Goal: Information Seeking & Learning: Learn about a topic

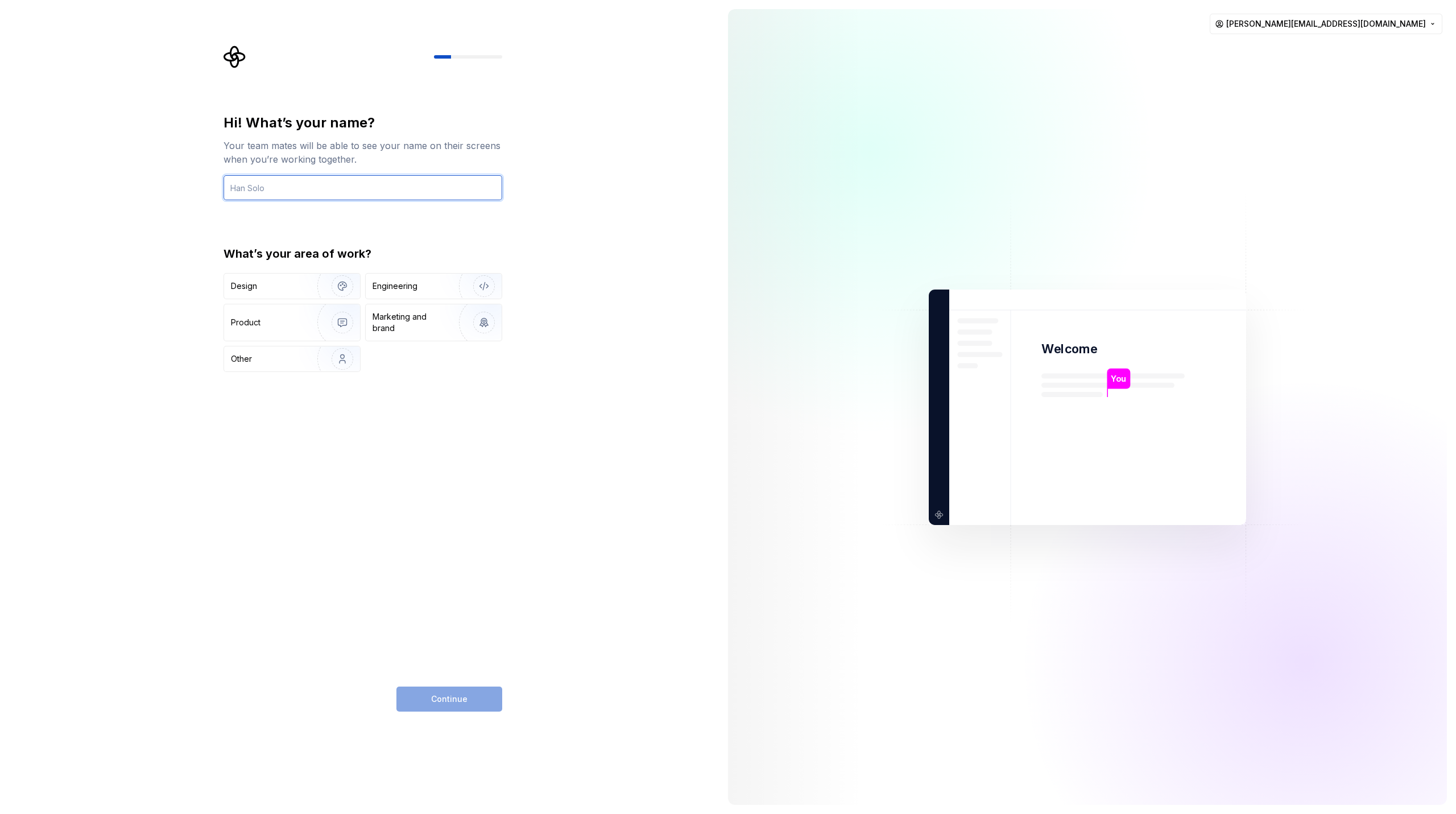
click at [351, 183] on input "text" at bounding box center [362, 187] width 279 height 25
type input "[PERSON_NAME]"
click at [262, 315] on div "Product" at bounding box center [292, 322] width 136 height 37
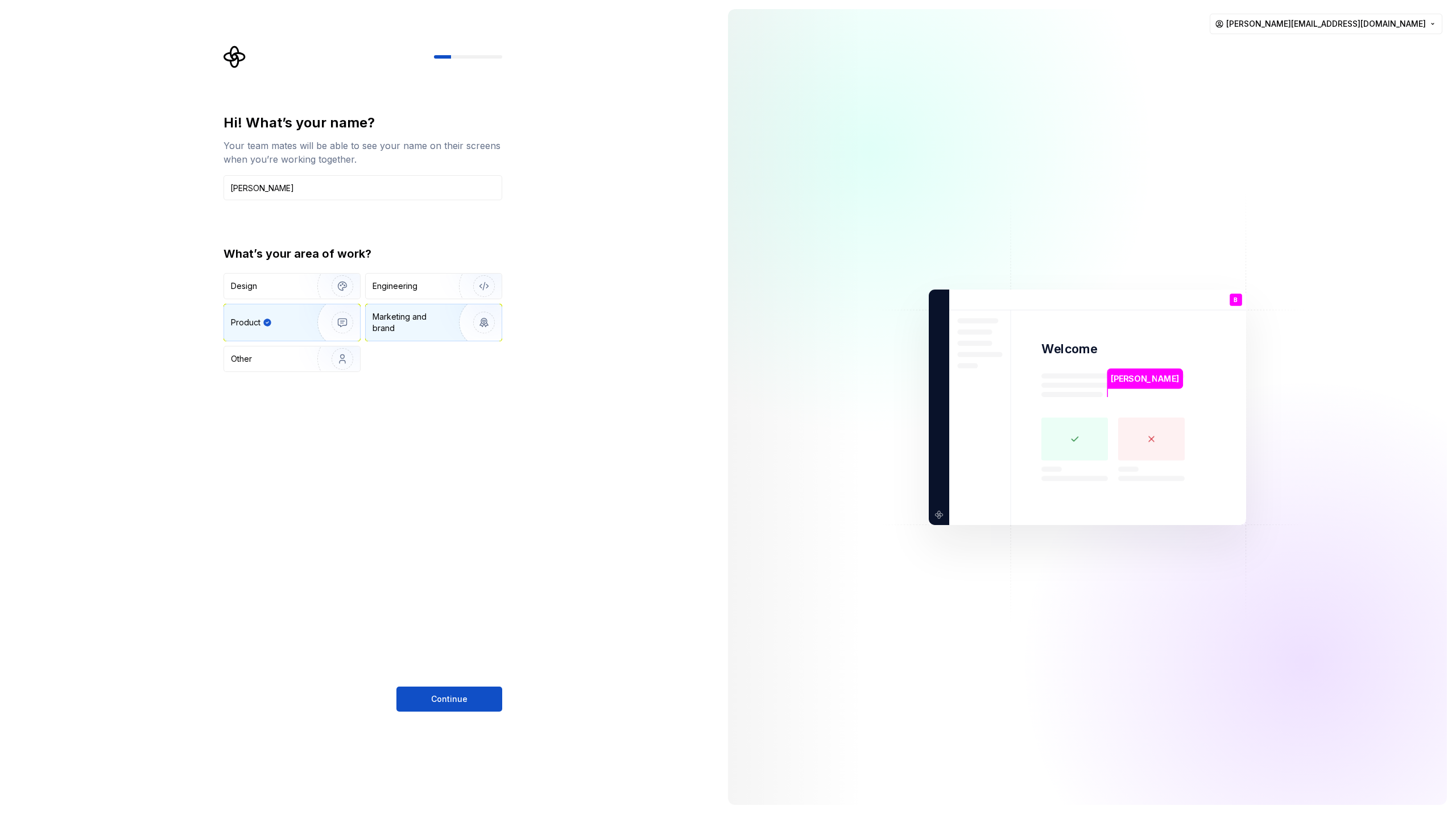
click at [434, 321] on div "Marketing and brand" at bounding box center [411, 322] width 77 height 23
click at [456, 695] on span "Continue" at bounding box center [449, 698] width 37 height 11
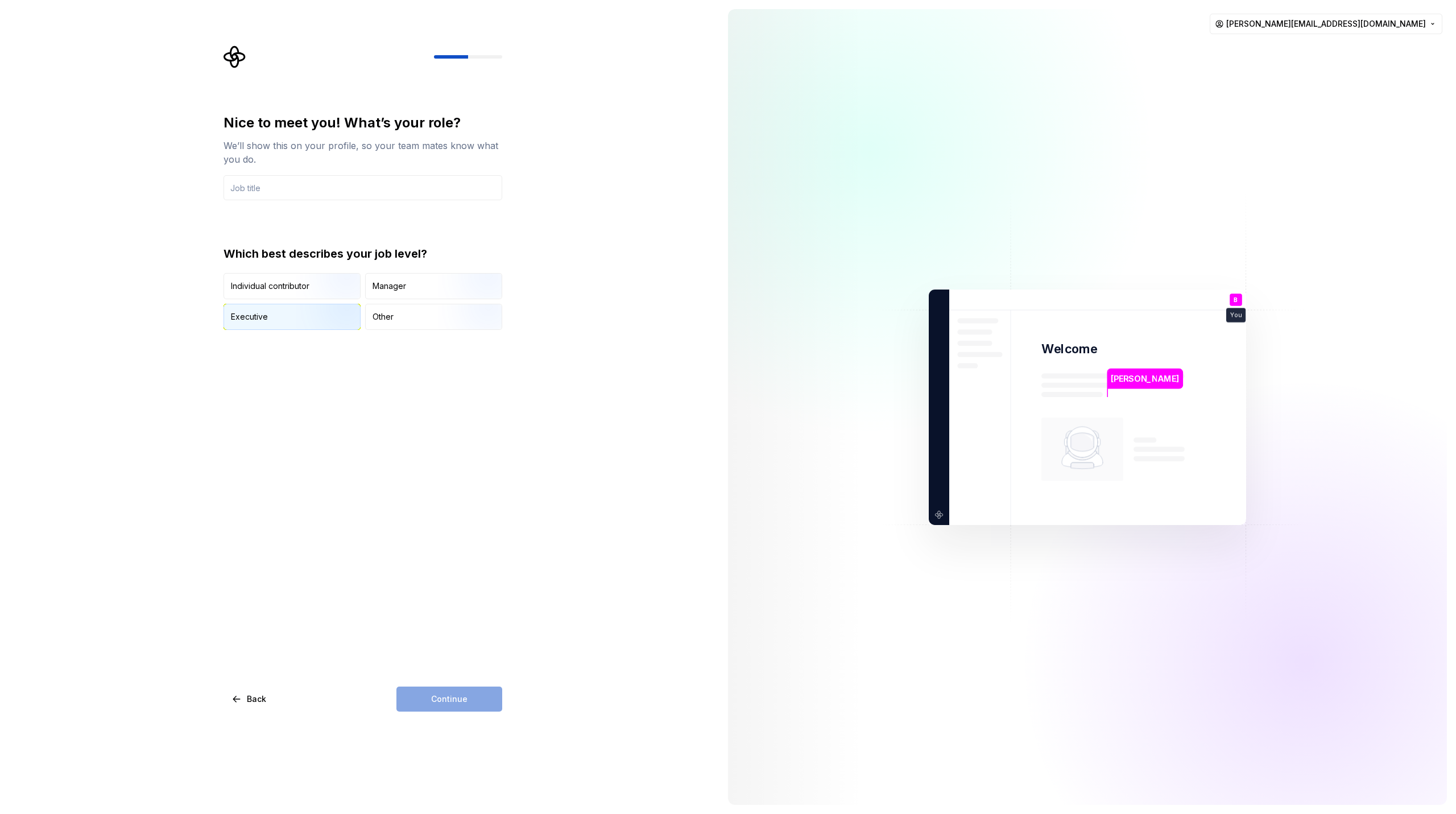
click at [287, 321] on div "Executive" at bounding box center [292, 317] width 136 height 25
click at [487, 700] on div "Continue" at bounding box center [449, 699] width 106 height 25
click at [439, 706] on div "Continue" at bounding box center [449, 699] width 106 height 25
click at [334, 183] on input "text" at bounding box center [362, 187] width 279 height 25
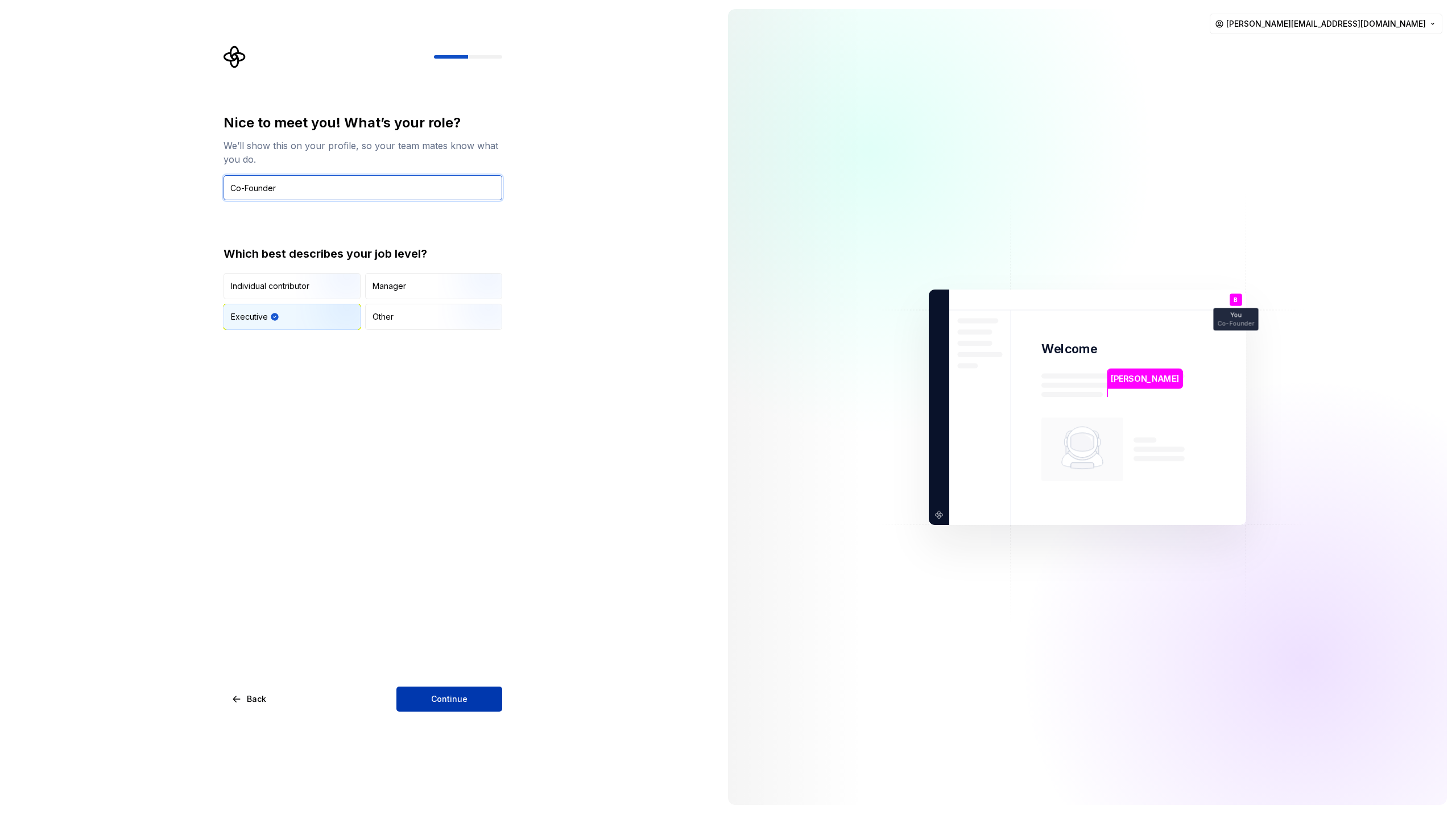
type input "Co-Founder"
click at [439, 701] on span "Continue" at bounding box center [449, 698] width 37 height 11
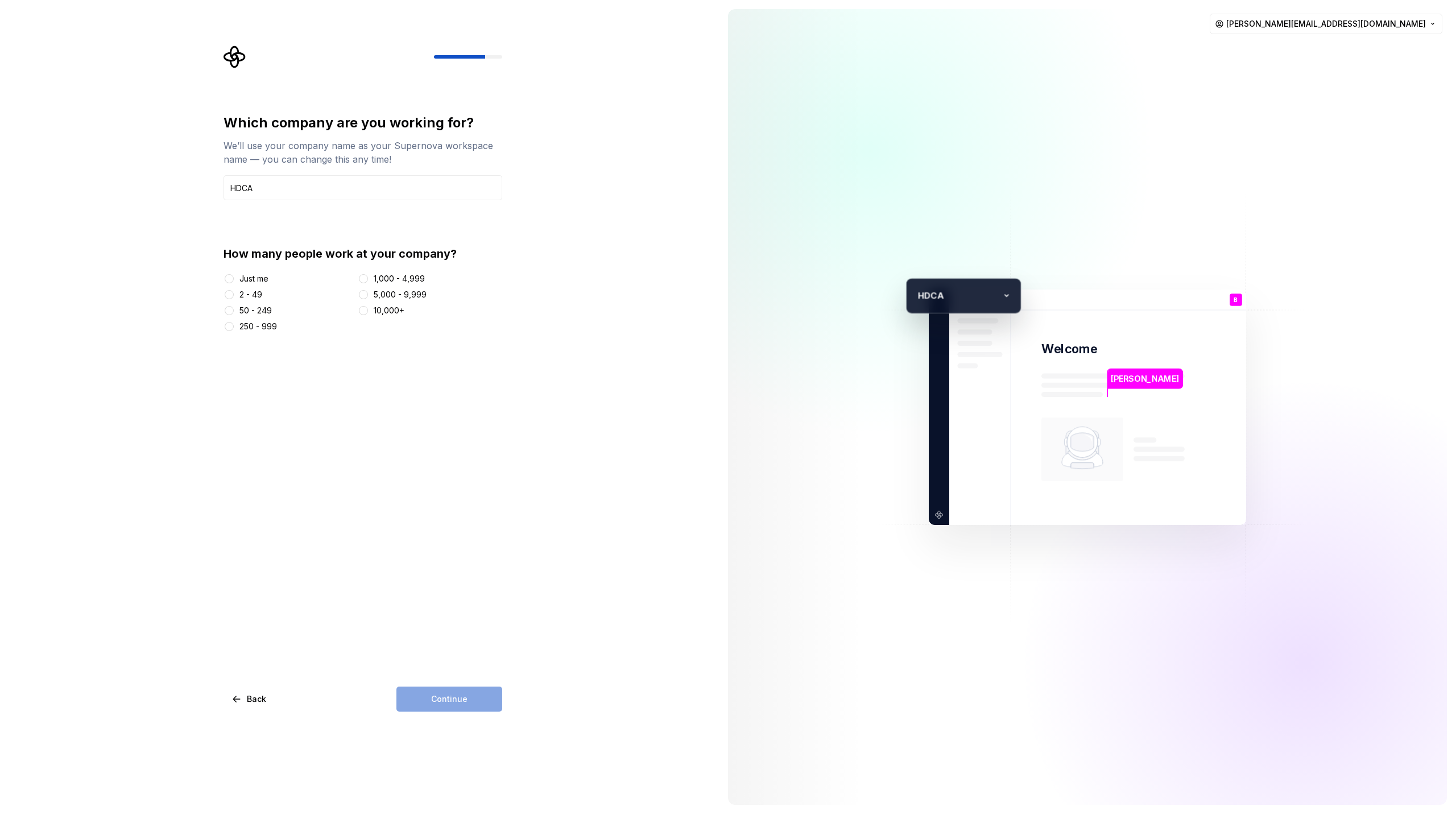
type input "HDCA"
click at [249, 296] on div "2 - 49" at bounding box center [251, 294] width 23 height 11
click at [234, 296] on button "2 - 49" at bounding box center [229, 294] width 9 height 9
click at [452, 694] on span "Continue" at bounding box center [449, 698] width 37 height 11
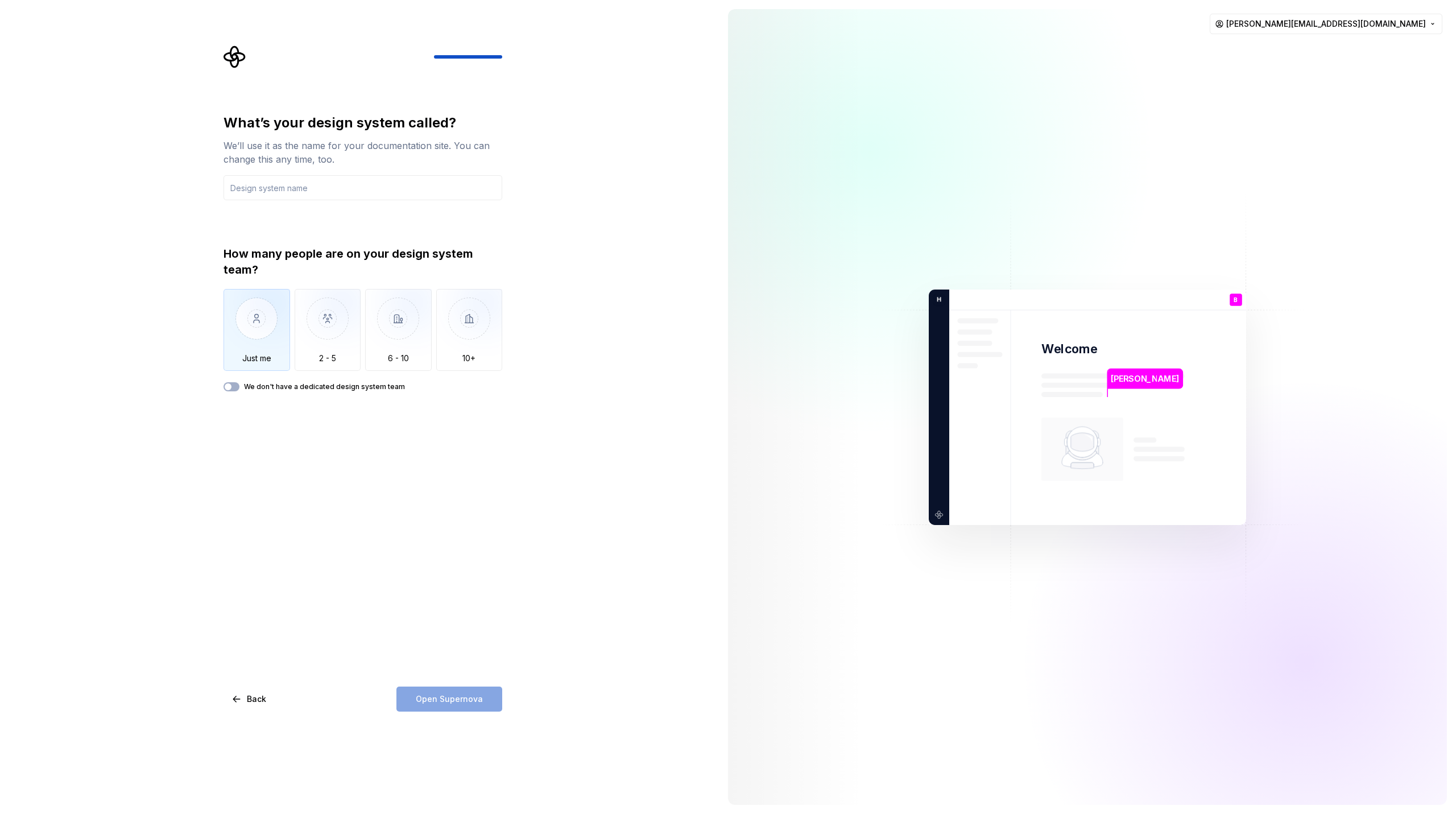
click at [272, 322] on img "button" at bounding box center [257, 327] width 67 height 76
click at [295, 386] on label "We don't have a dedicated design system team" at bounding box center [324, 386] width 161 height 9
click at [240, 386] on button "We don't have a dedicated design system team" at bounding box center [231, 386] width 16 height 9
click at [455, 701] on div "Open Supernova" at bounding box center [449, 699] width 106 height 25
click at [387, 188] on input "text" at bounding box center [362, 187] width 279 height 25
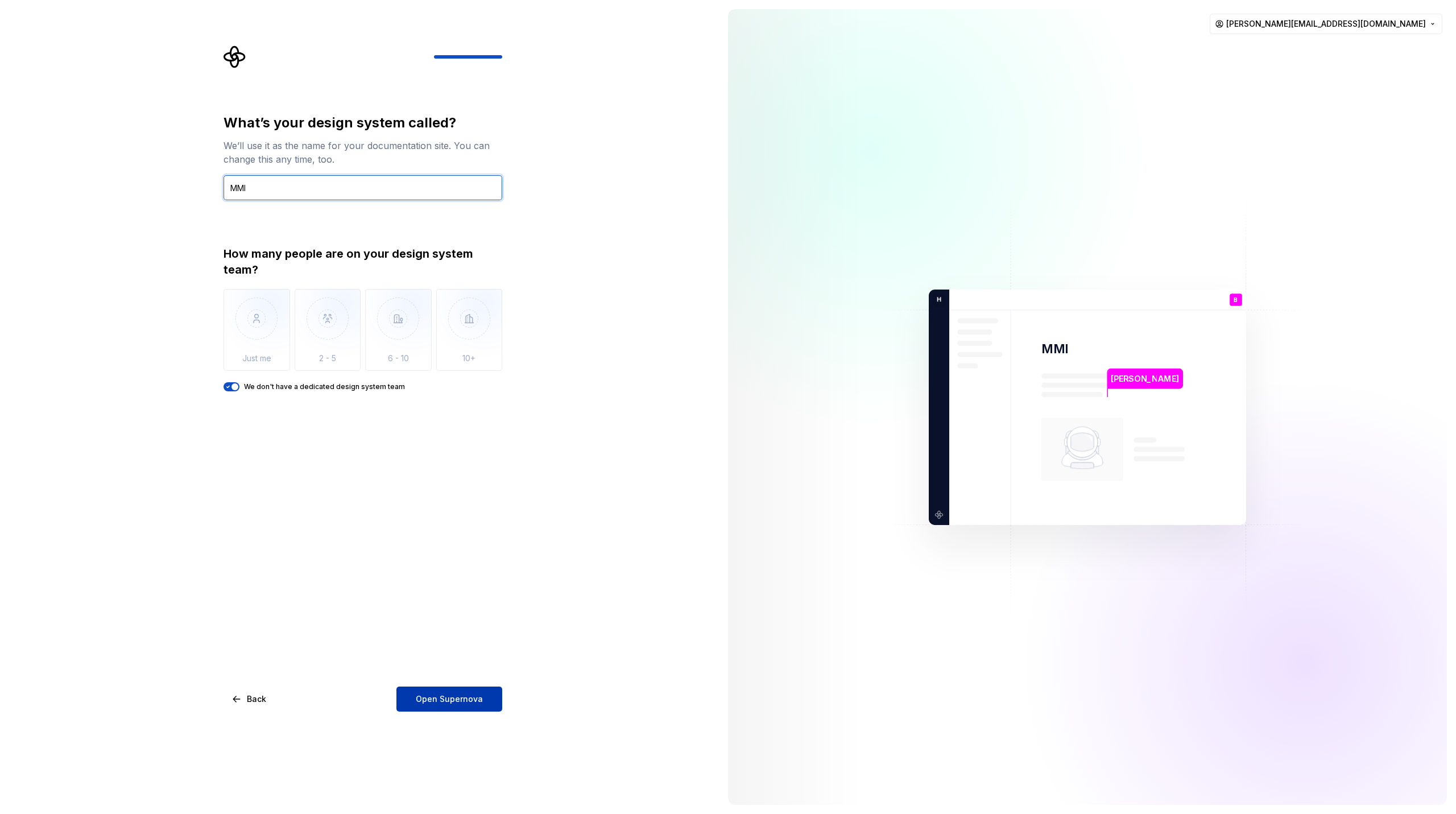
type input "MMI"
click at [479, 704] on span "Open Supernova" at bounding box center [449, 698] width 67 height 11
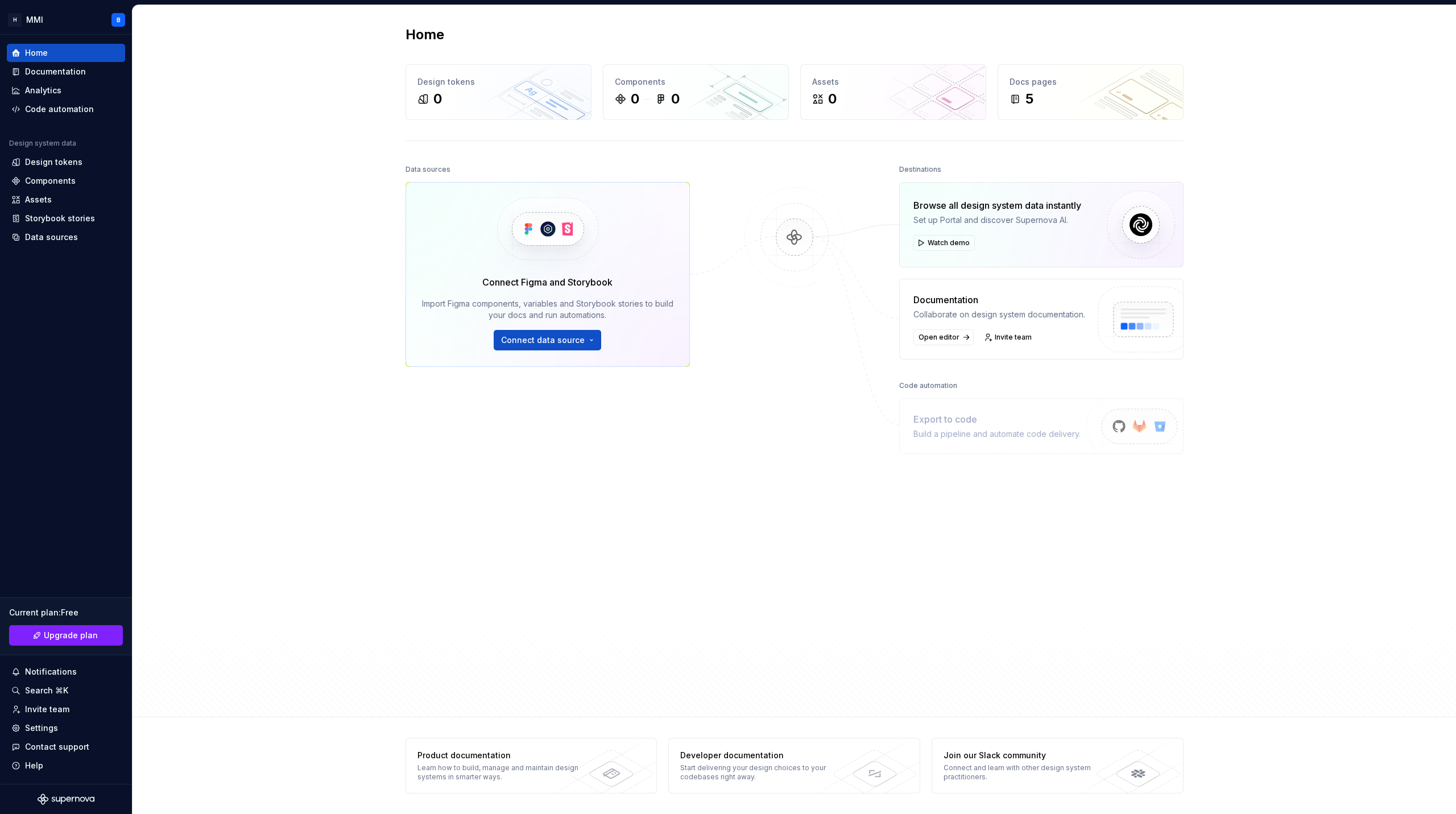
click at [1009, 208] on div "Browse all design system data instantly" at bounding box center [997, 205] width 168 height 14
click at [498, 94] on div "0" at bounding box center [498, 99] width 162 height 18
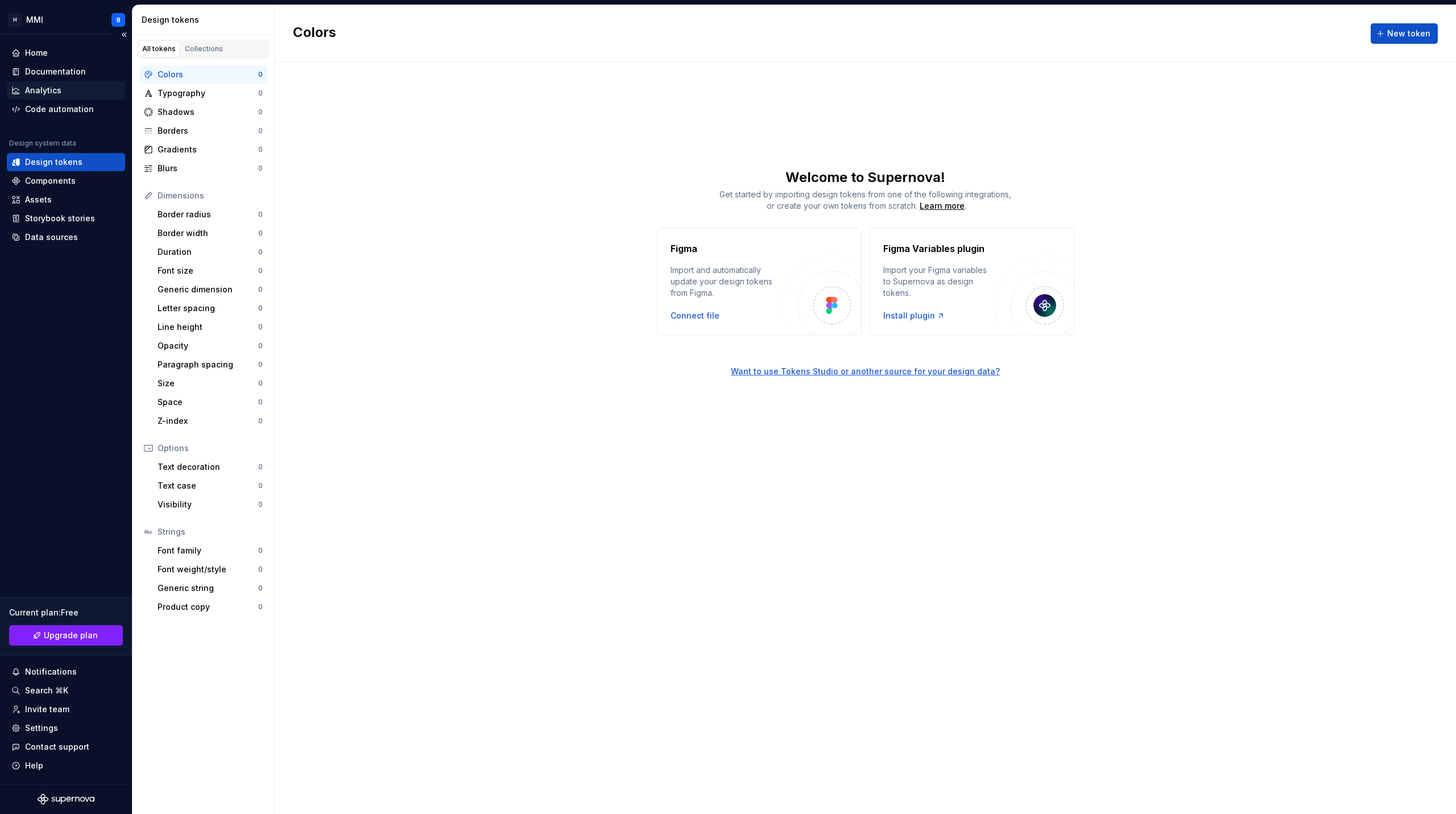
click at [63, 87] on div "Analytics" at bounding box center [65, 90] width 109 height 11
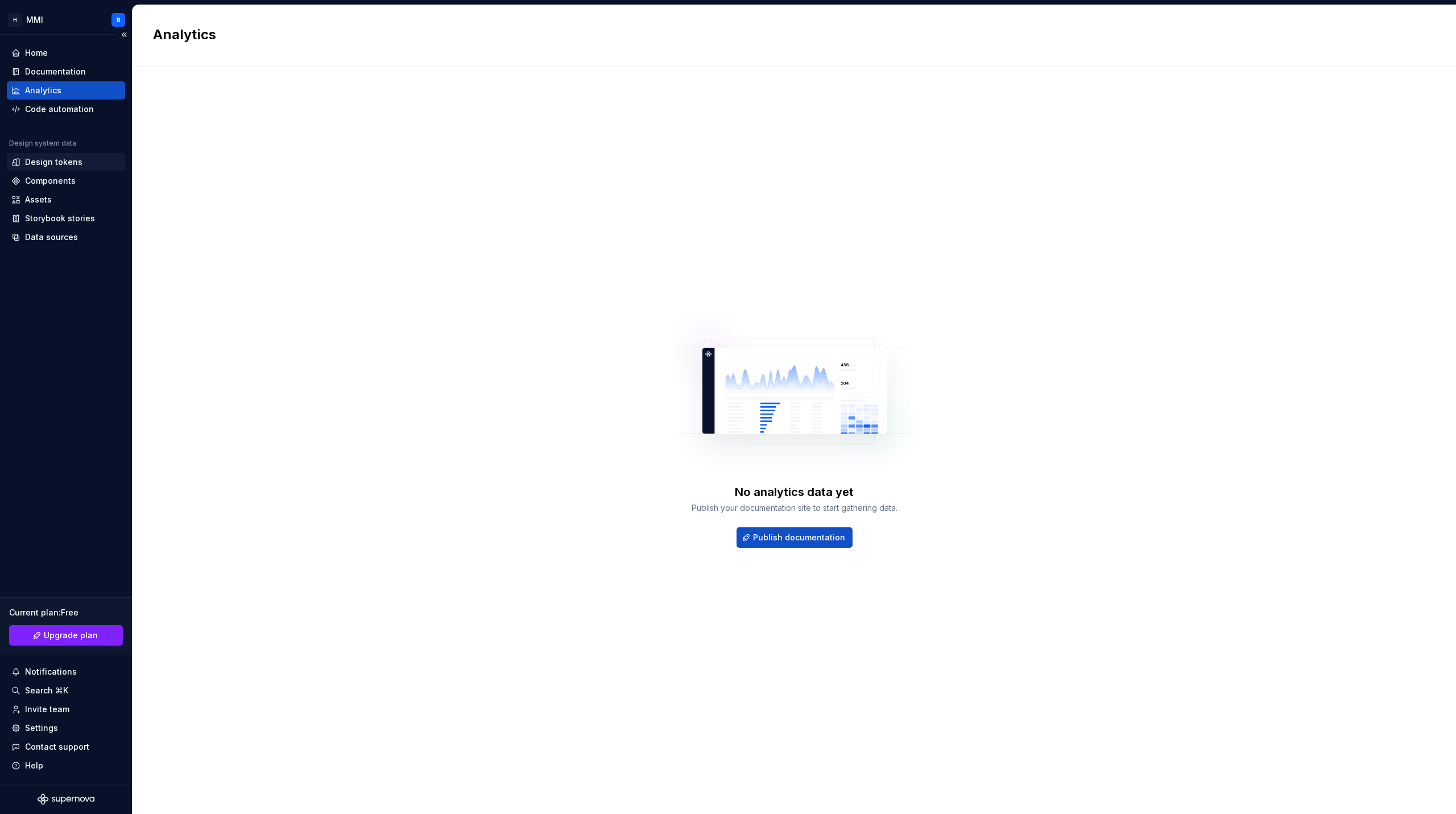
click at [54, 160] on div "Design tokens" at bounding box center [54, 162] width 57 height 11
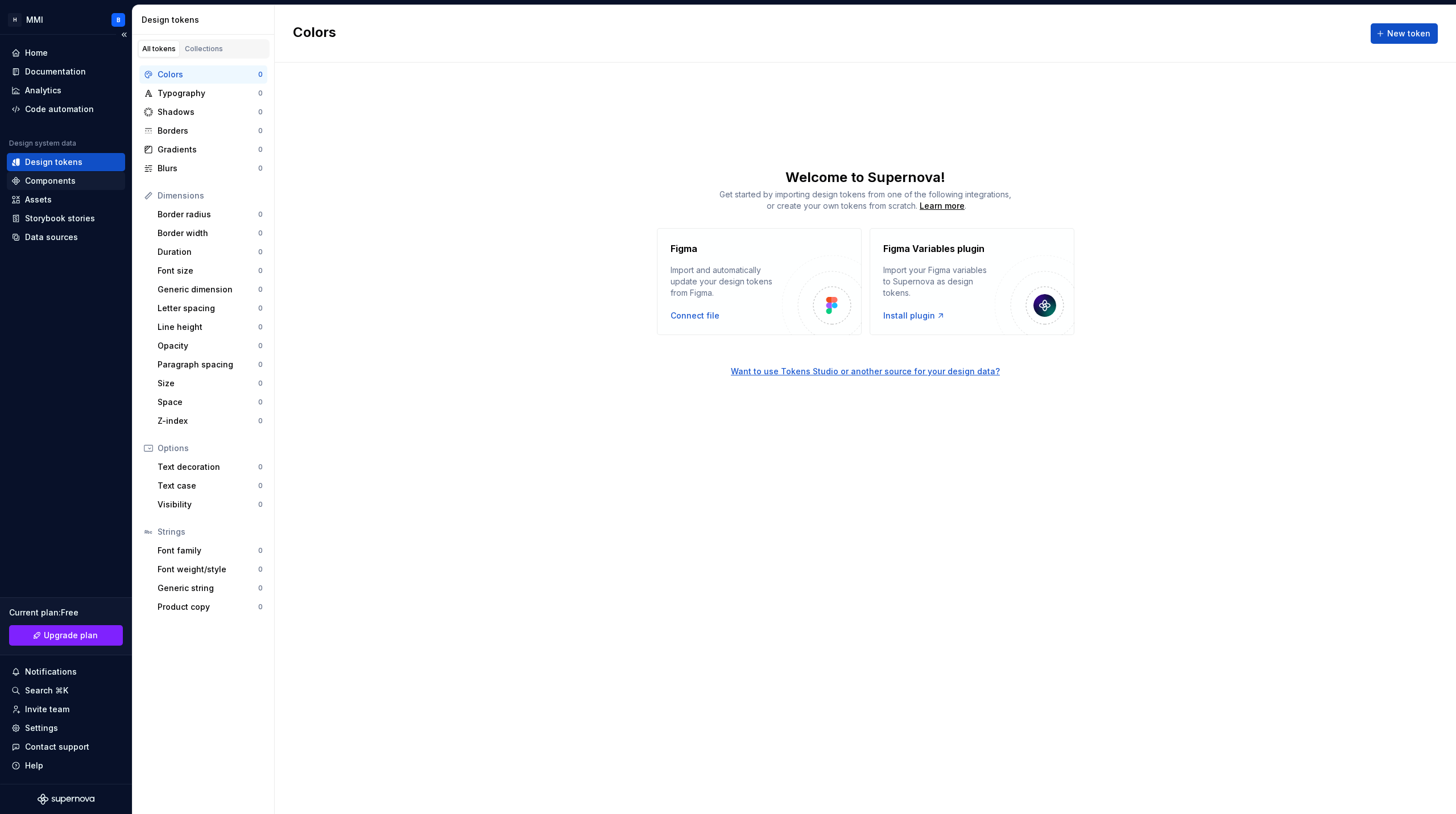
click at [55, 178] on div "Components" at bounding box center [50, 180] width 51 height 11
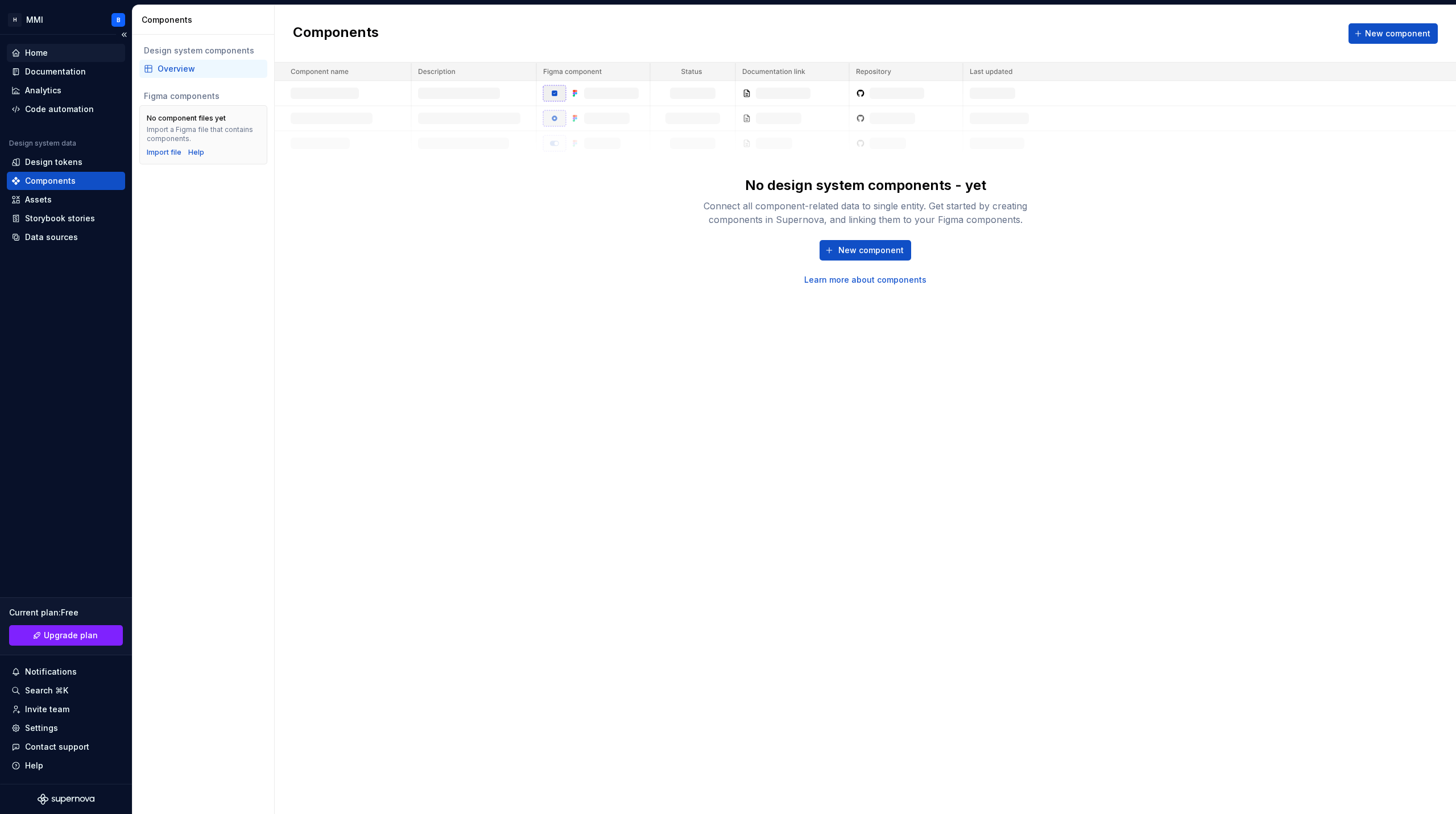
click at [57, 48] on div "Home" at bounding box center [65, 52] width 109 height 11
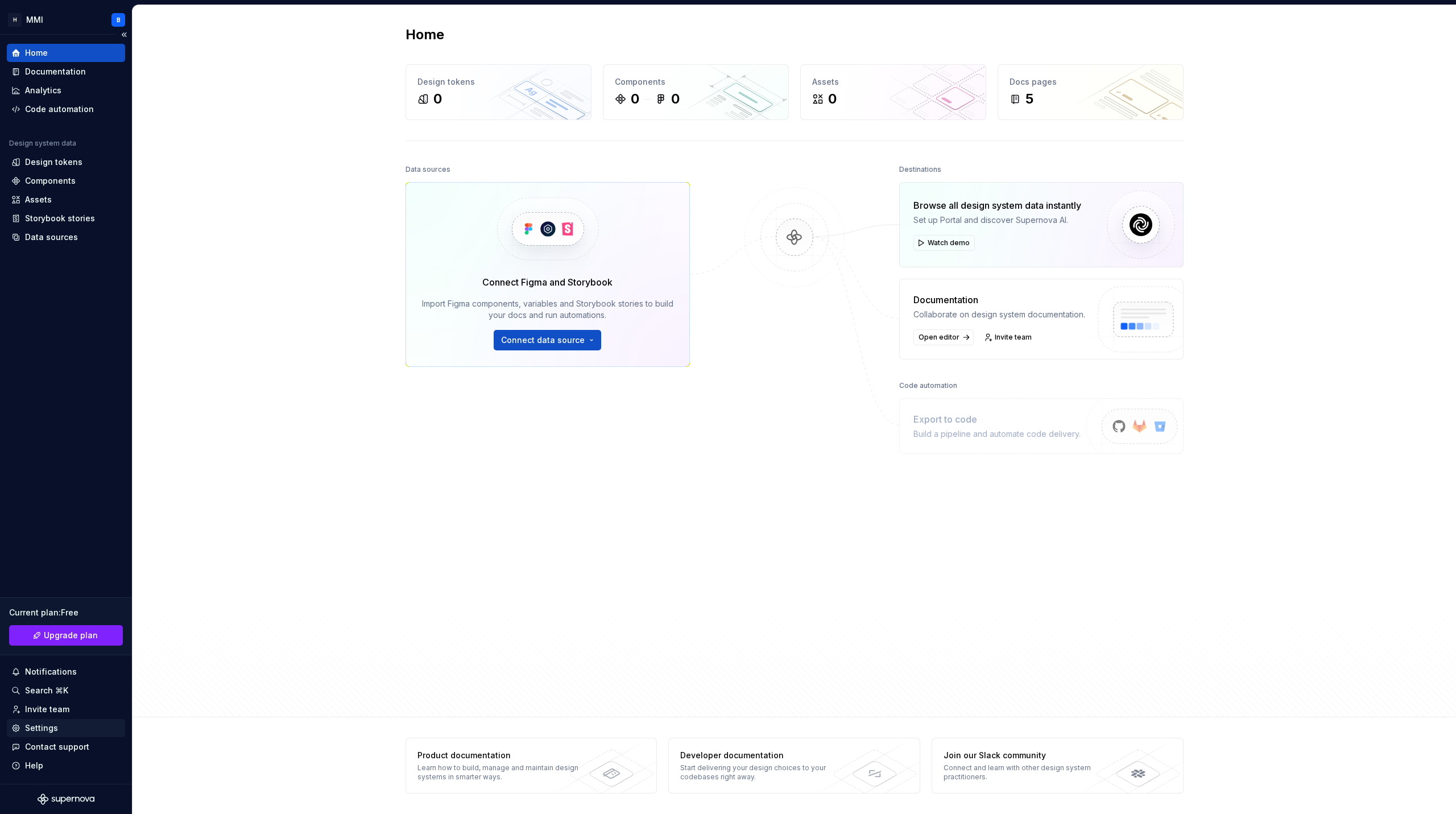
click at [50, 728] on div "Settings" at bounding box center [41, 727] width 33 height 11
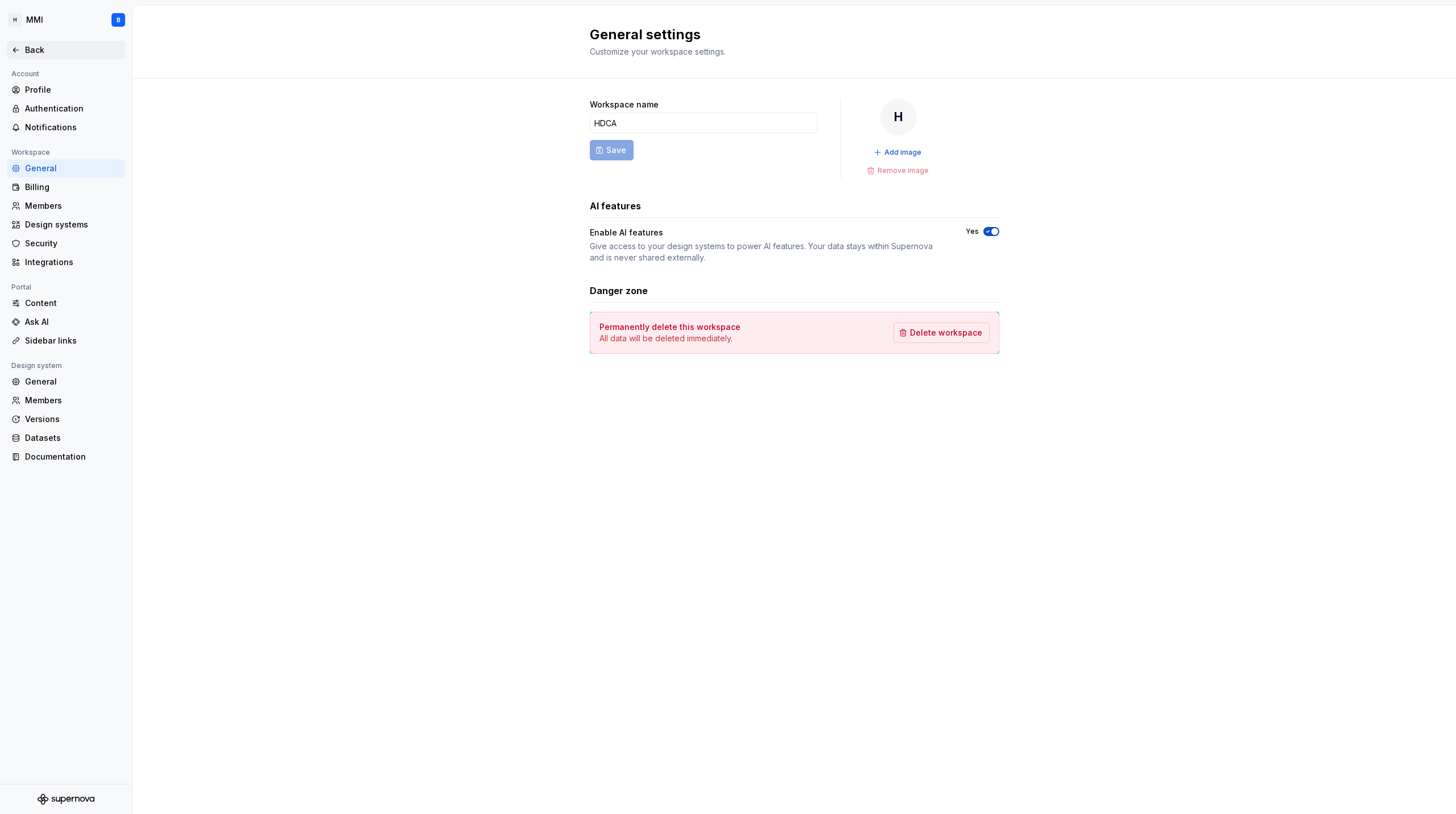
click at [55, 41] on div "Back" at bounding box center [65, 50] width 118 height 18
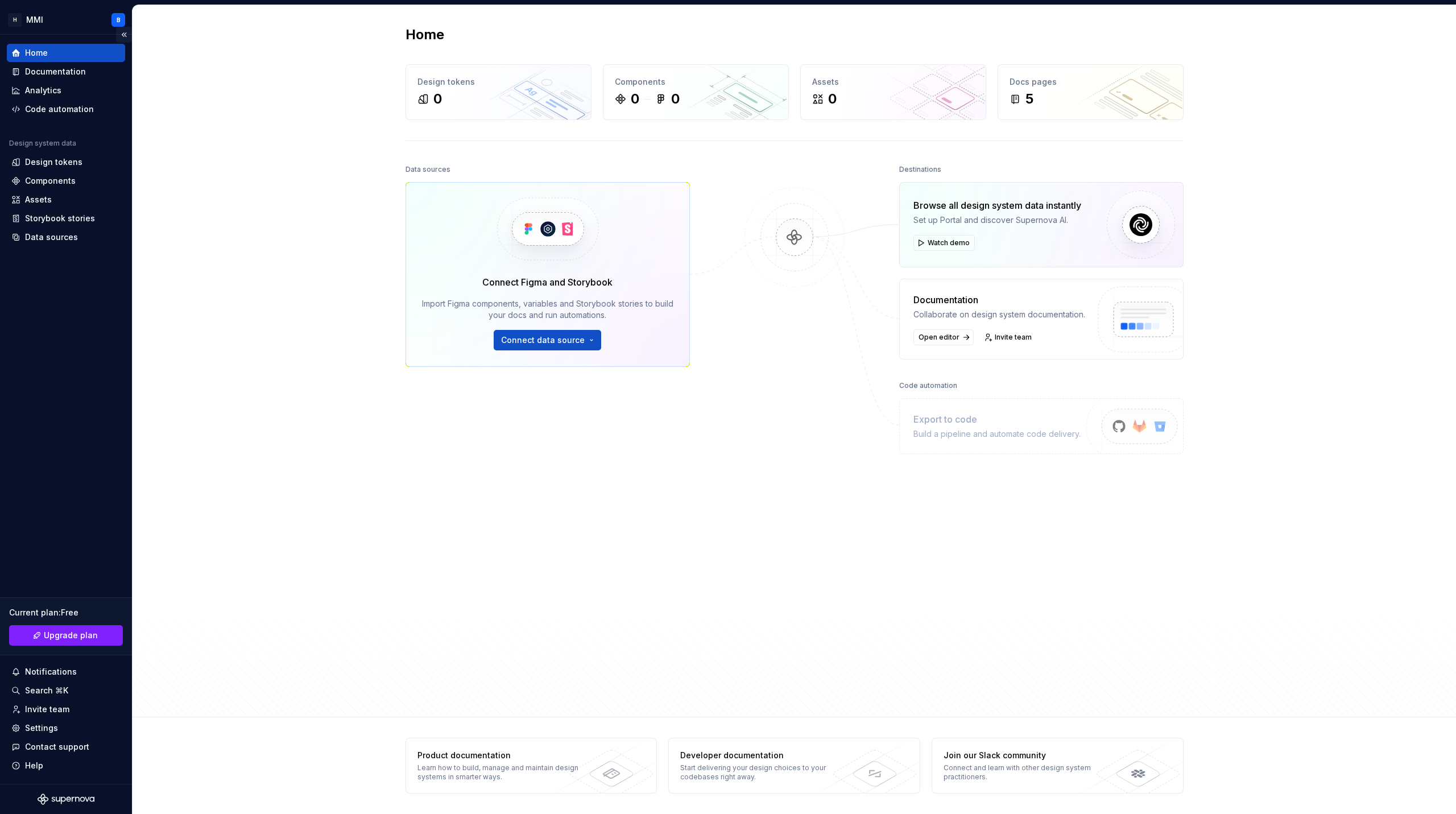
click at [124, 35] on button "Collapse sidebar" at bounding box center [124, 35] width 16 height 16
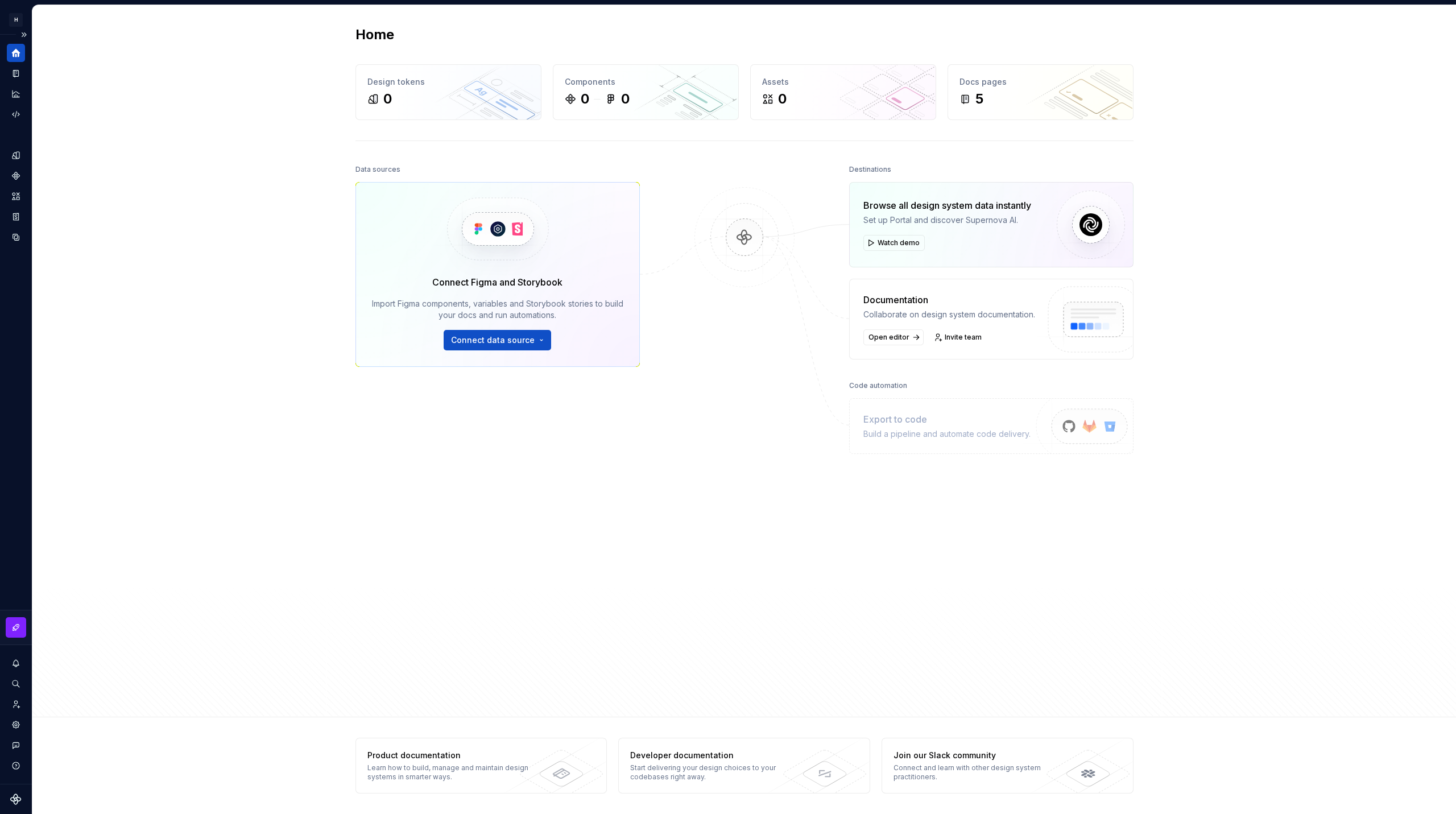
click at [20, 54] on icon "Home" at bounding box center [16, 53] width 10 height 10
click at [25, 35] on button "Expand sidebar" at bounding box center [24, 35] width 16 height 16
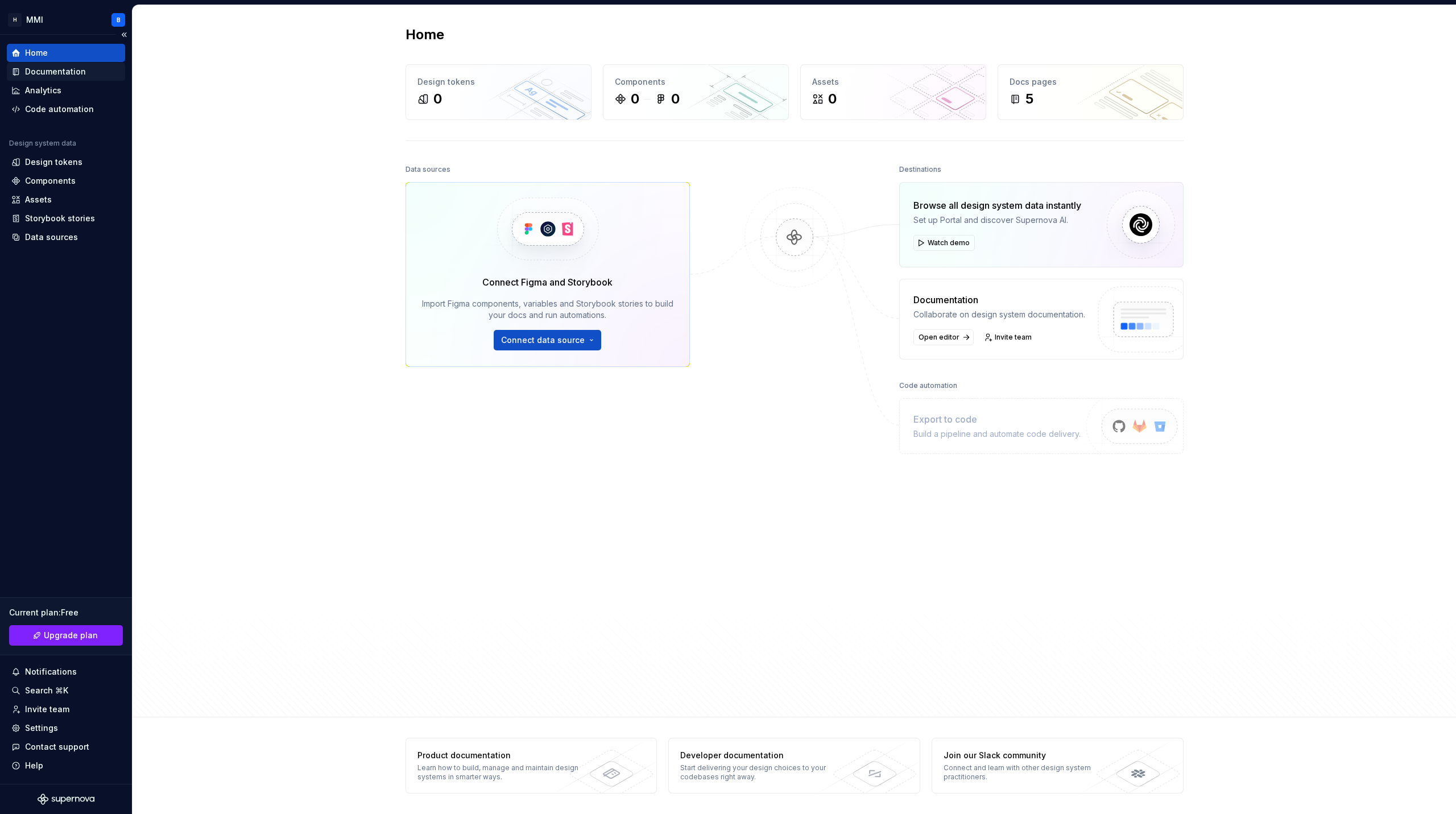
click at [38, 72] on div "Documentation" at bounding box center [55, 71] width 61 height 11
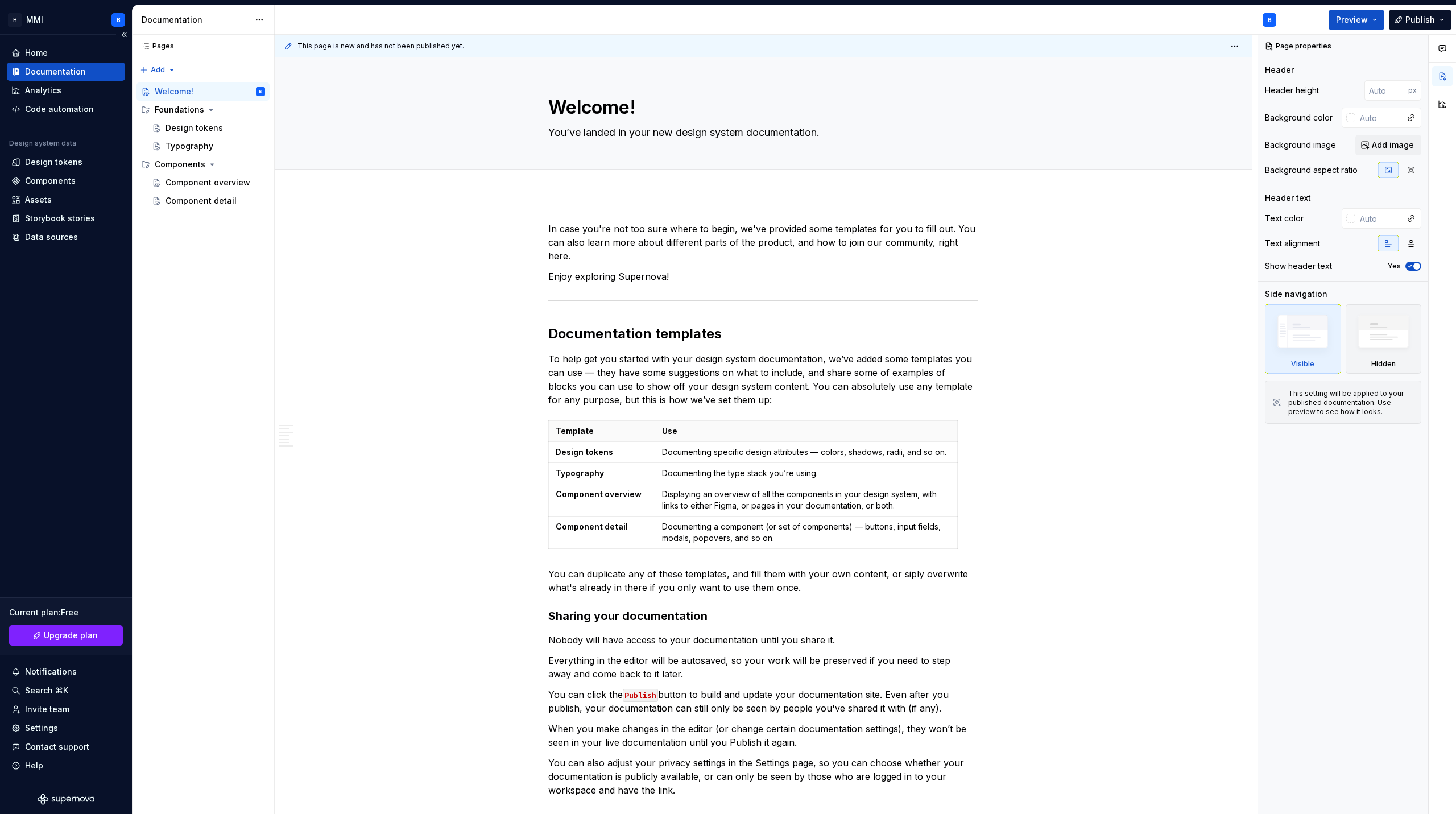
type textarea "*"
click at [55, 157] on div "Design tokens" at bounding box center [54, 162] width 57 height 11
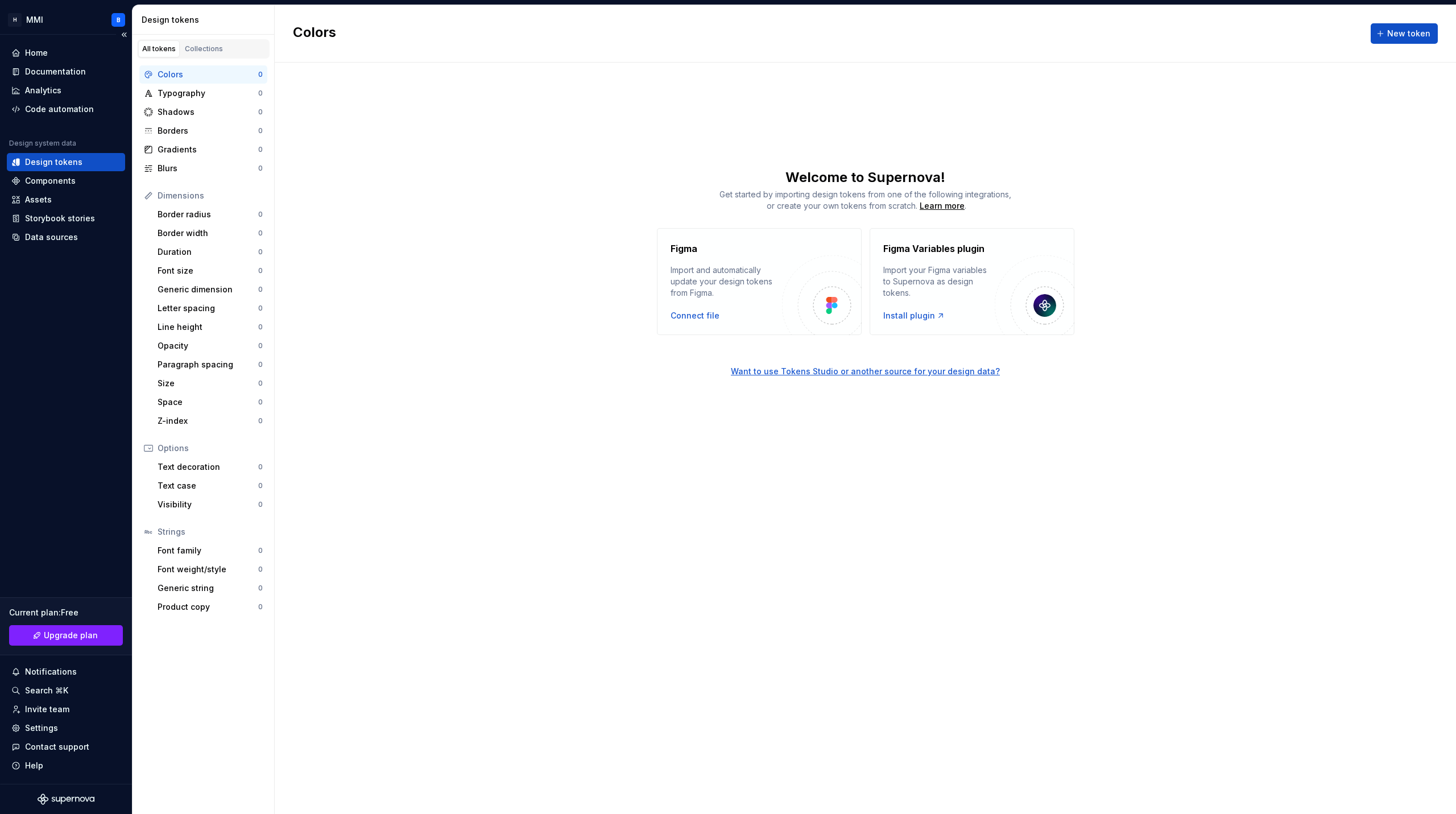
click at [57, 146] on div "Design system data" at bounding box center [42, 144] width 67 height 9
click at [52, 217] on div "Storybook stories" at bounding box center [59, 218] width 70 height 11
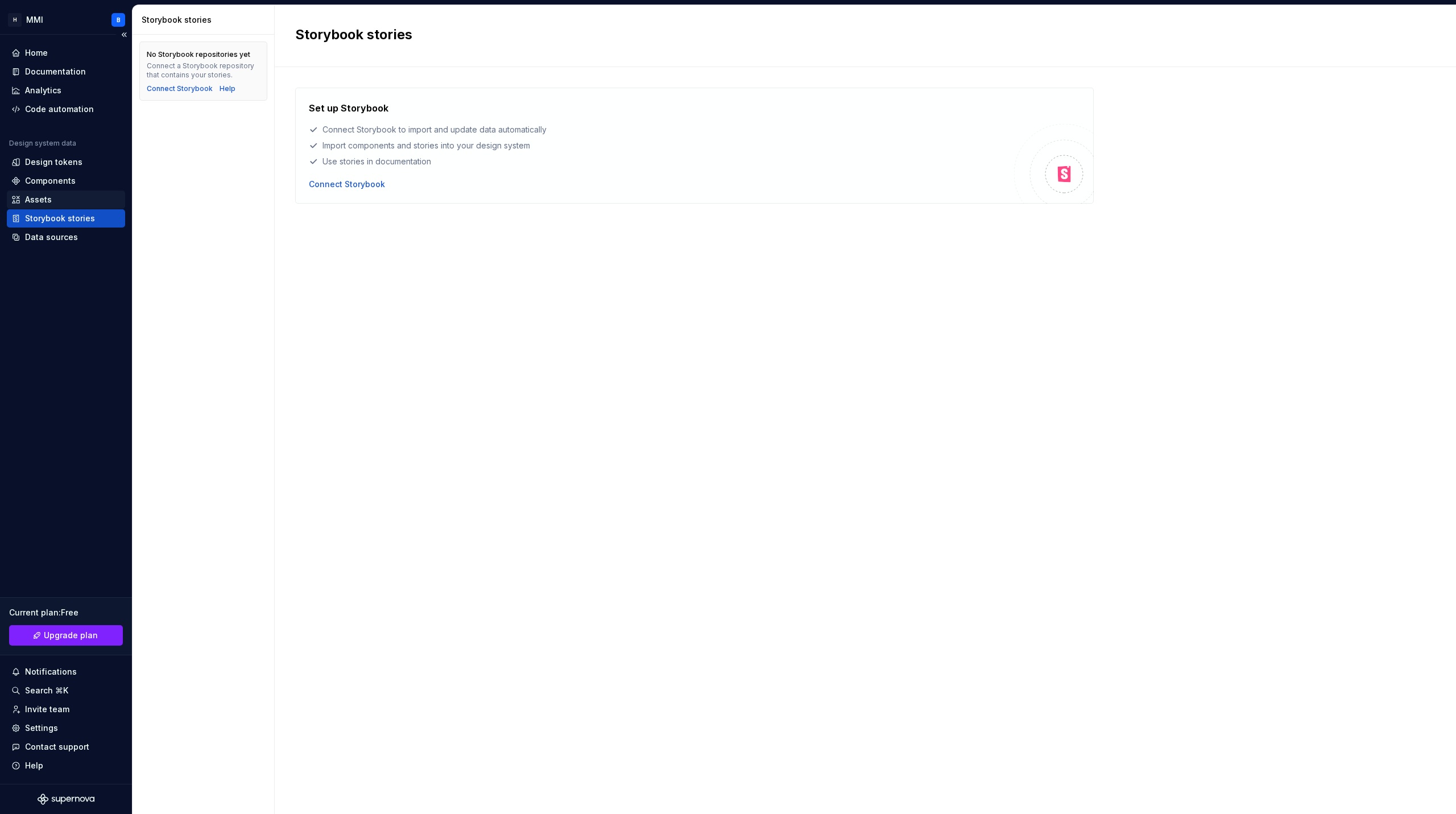
click at [48, 206] on div "Assets" at bounding box center [65, 200] width 118 height 18
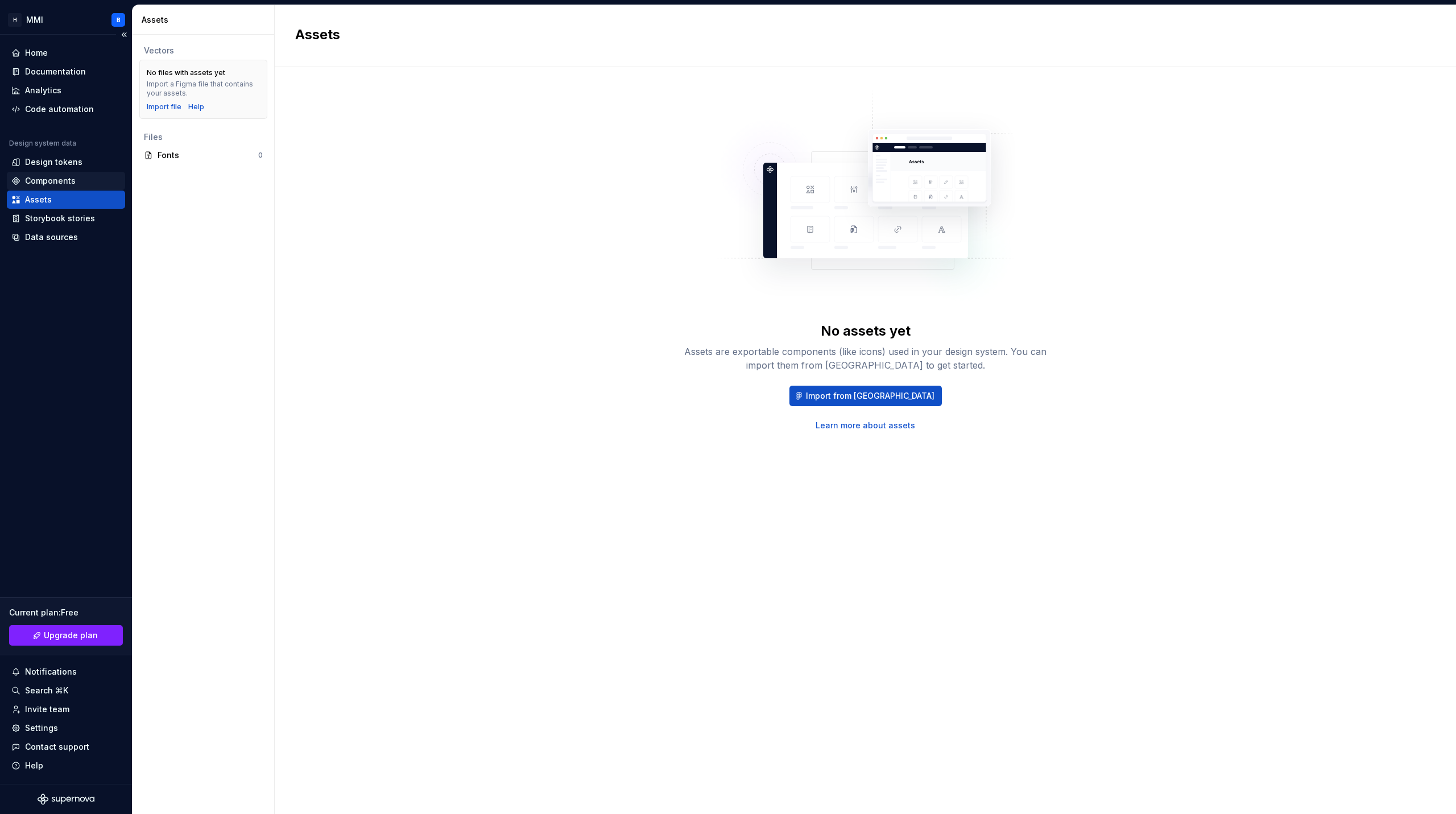
click at [48, 187] on div "Components" at bounding box center [65, 181] width 118 height 18
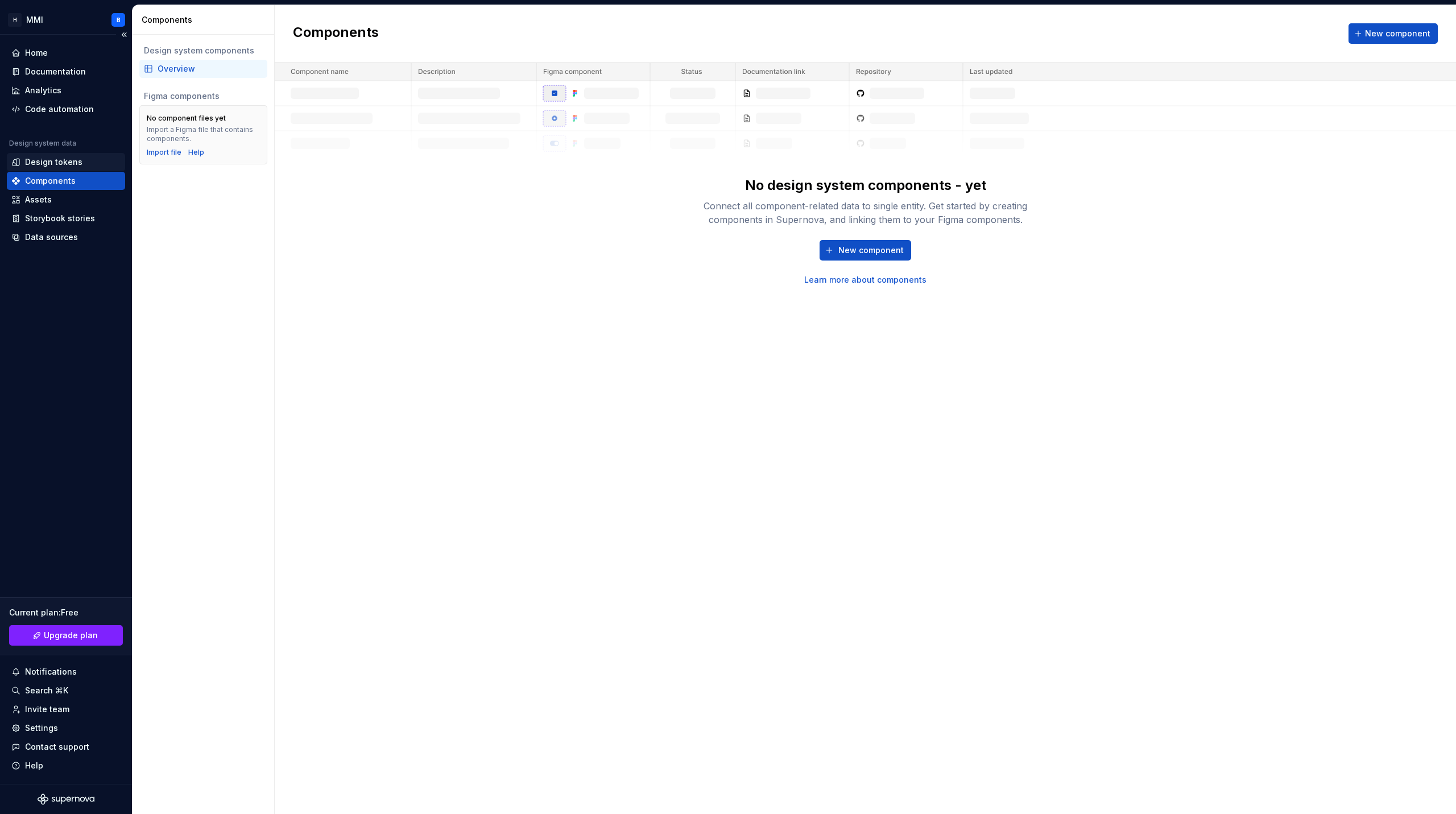
click at [54, 157] on div "Design tokens" at bounding box center [54, 162] width 57 height 11
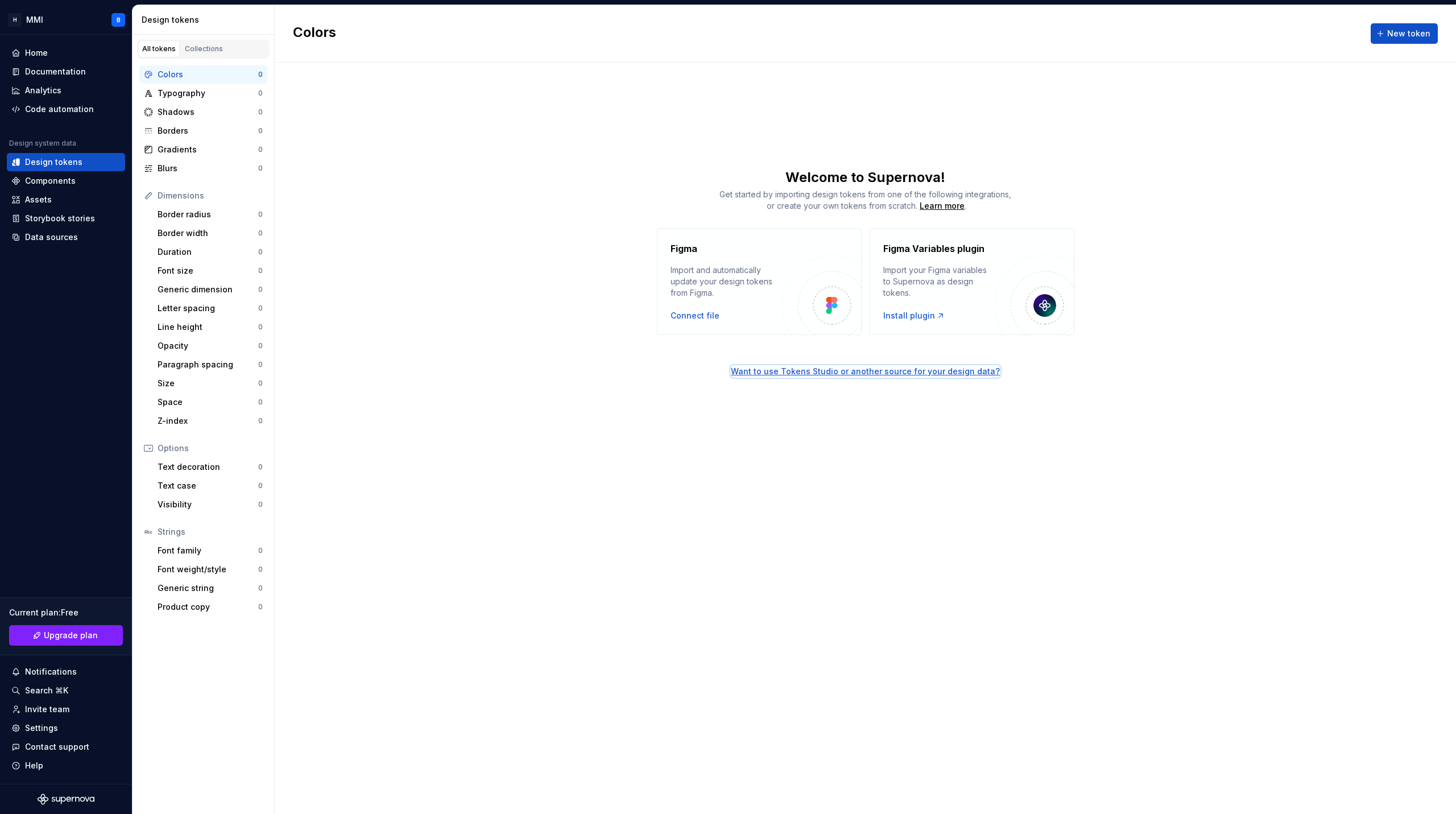
click at [840, 373] on div "Want to use Tokens Studio or another source for your design data?" at bounding box center [866, 371] width 269 height 11
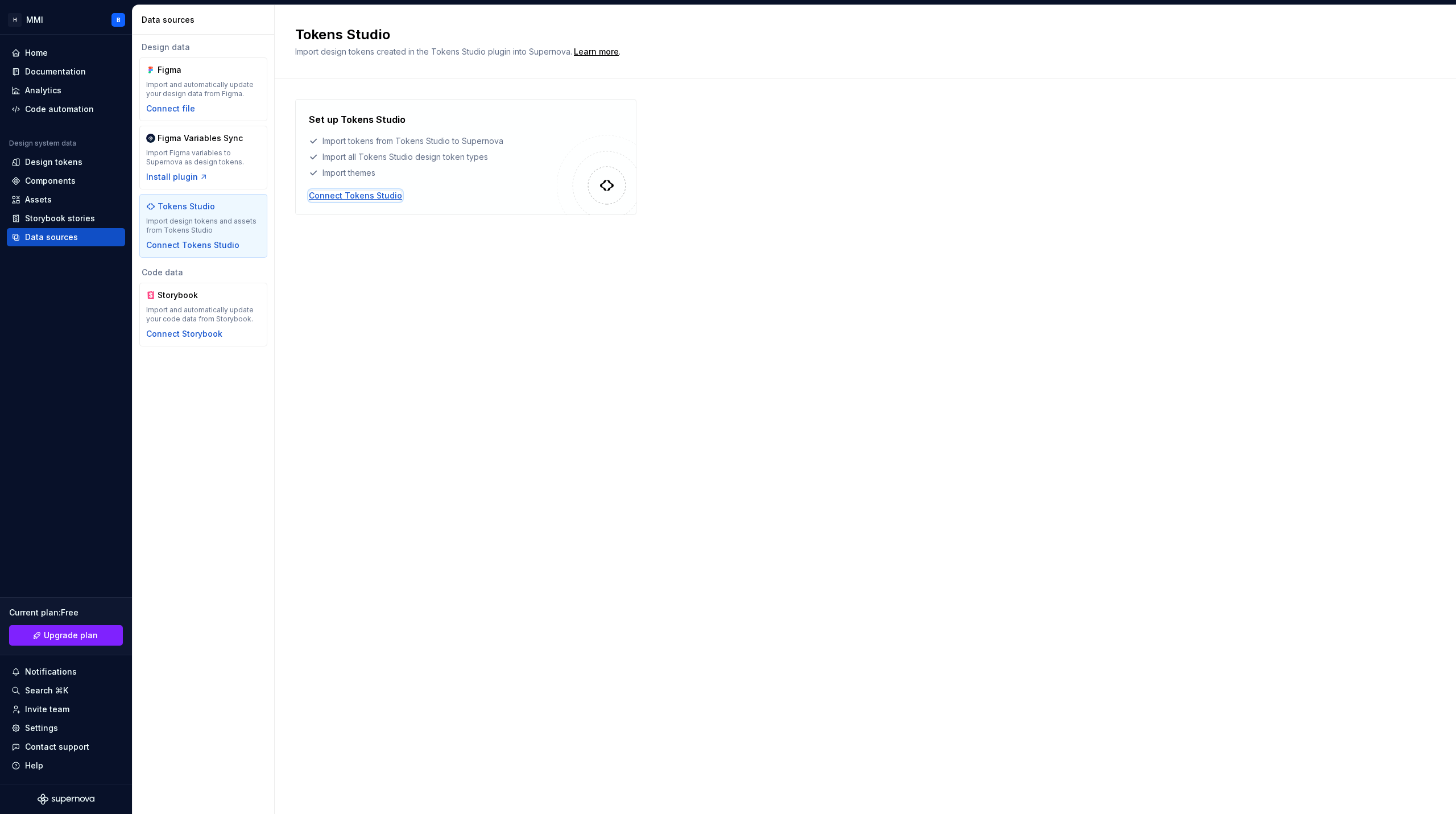
click at [342, 196] on div "Connect Tokens Studio" at bounding box center [355, 195] width 93 height 11
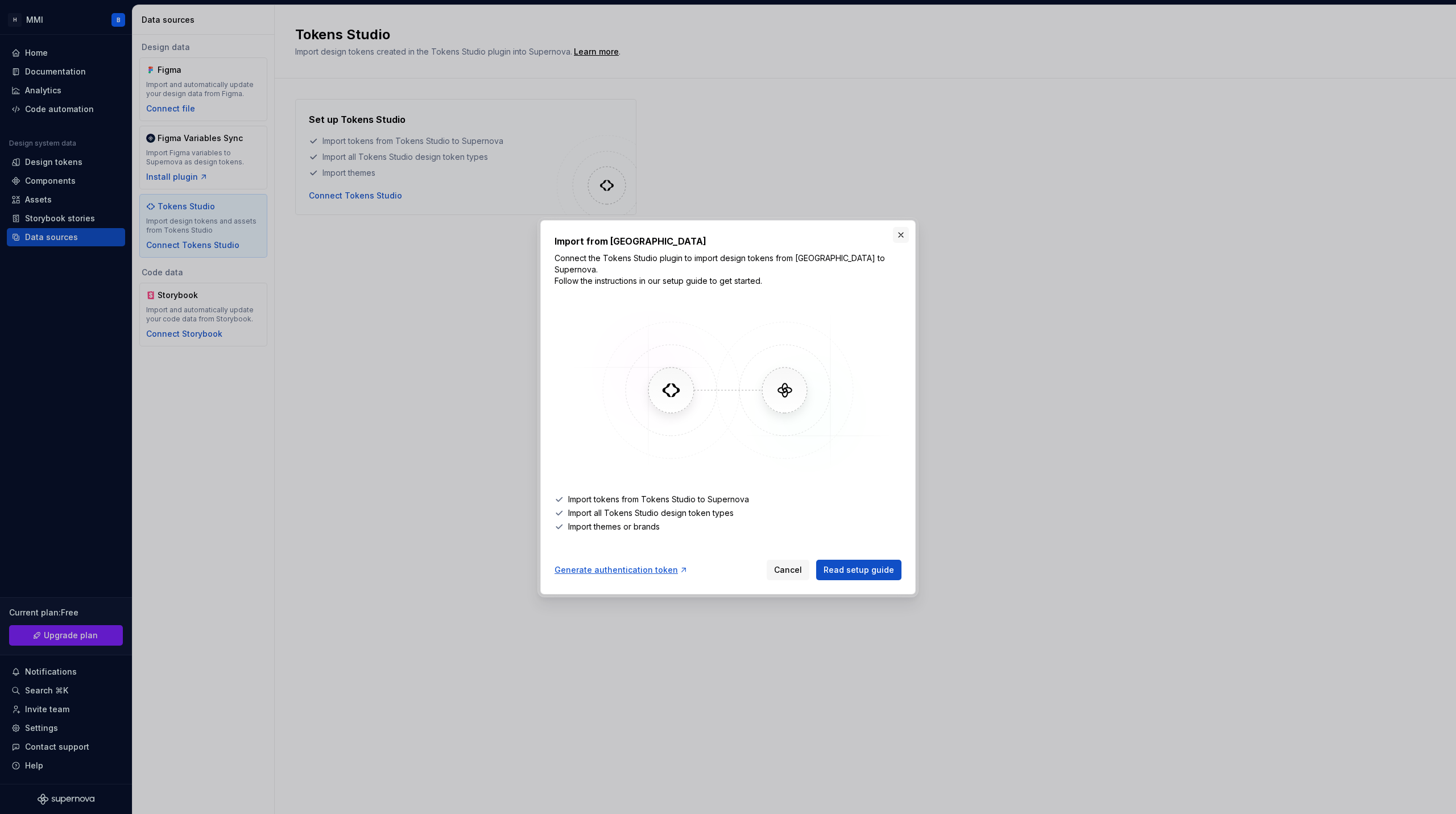
click at [902, 241] on button "button" at bounding box center [901, 235] width 16 height 16
